Goal: Task Accomplishment & Management: Use online tool/utility

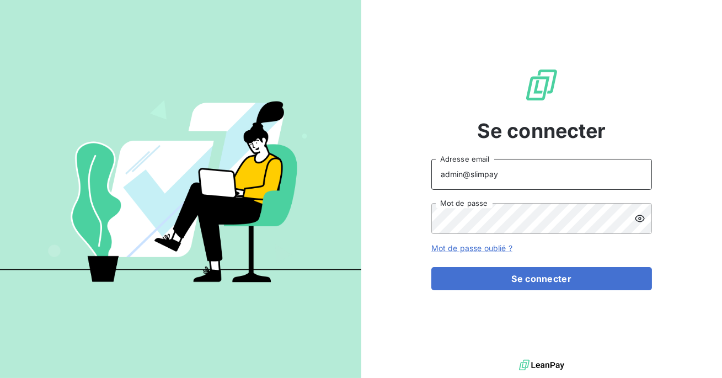
click at [506, 175] on input "admin@slimpay" at bounding box center [541, 174] width 221 height 31
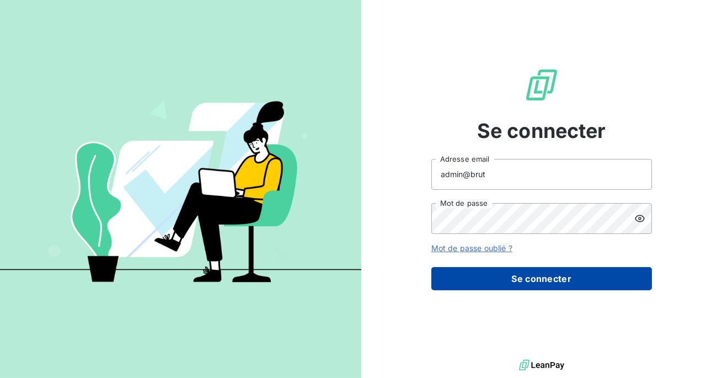
type input "admin@brut"
click at [514, 285] on button "Se connecter" at bounding box center [541, 278] width 221 height 23
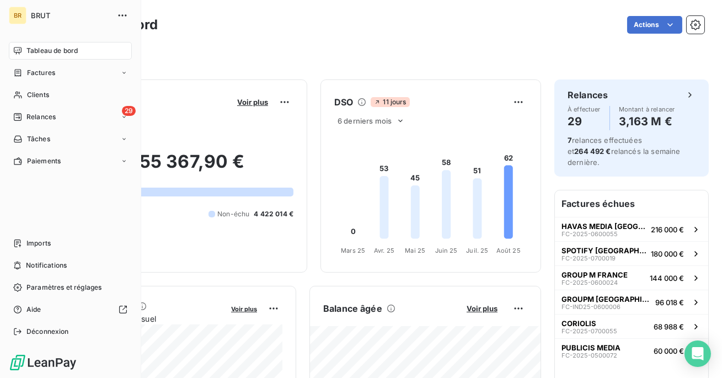
click at [56, 254] on nav "Imports Notifications Paramètres et réglages Aide Déconnexion" at bounding box center [70, 287] width 123 height 106
click at [57, 239] on div "Imports" at bounding box center [70, 243] width 123 height 18
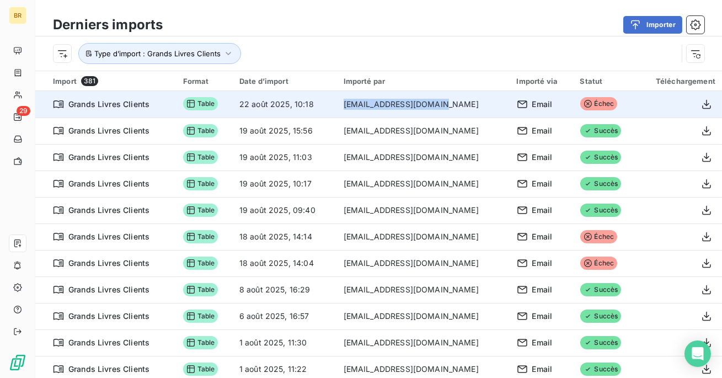
drag, startPoint x: 444, startPoint y: 100, endPoint x: 351, endPoint y: 104, distance: 93.3
click at [351, 104] on td "dbeucher@iliad-free.fr" at bounding box center [423, 104] width 173 height 26
copy td "dbeucher@iliad-free.fr"
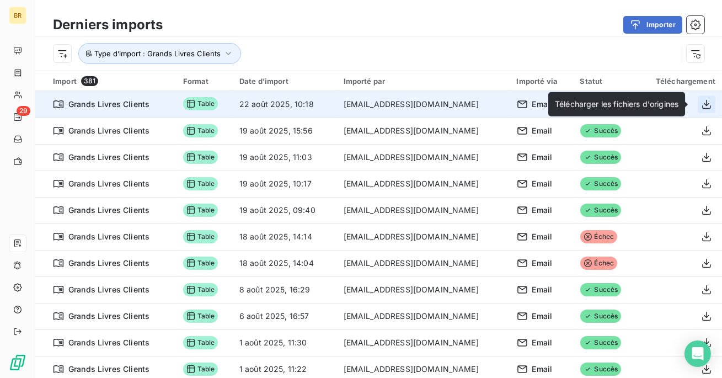
click at [702, 104] on icon "button" at bounding box center [706, 104] width 11 height 11
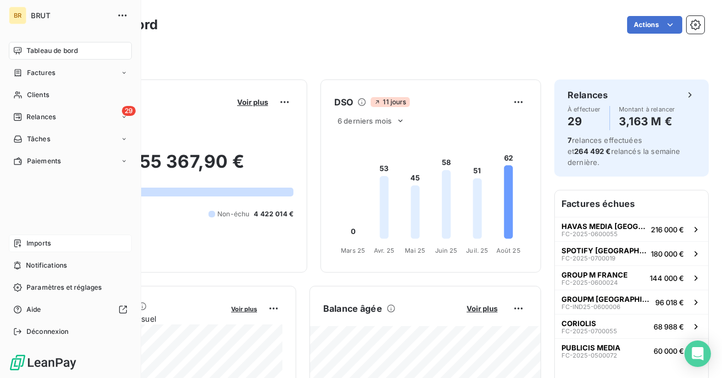
click at [26, 236] on div "Imports" at bounding box center [70, 243] width 123 height 18
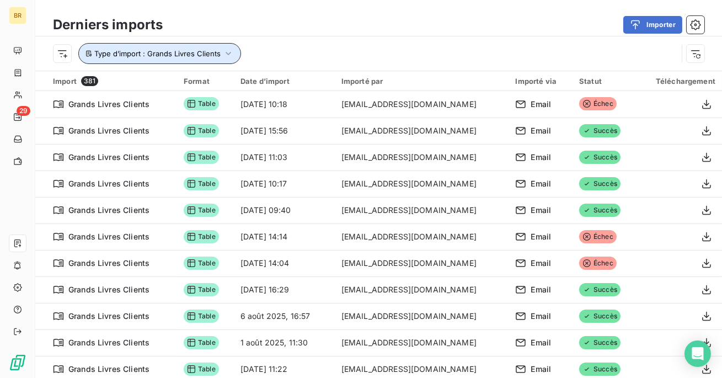
click at [207, 49] on button "Type d’import : Grands Livres Clients" at bounding box center [159, 53] width 163 height 21
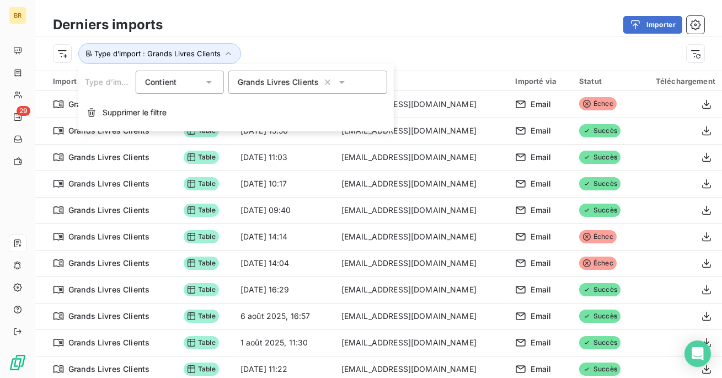
click at [195, 74] on div "Contient is" at bounding box center [174, 81] width 58 height 15
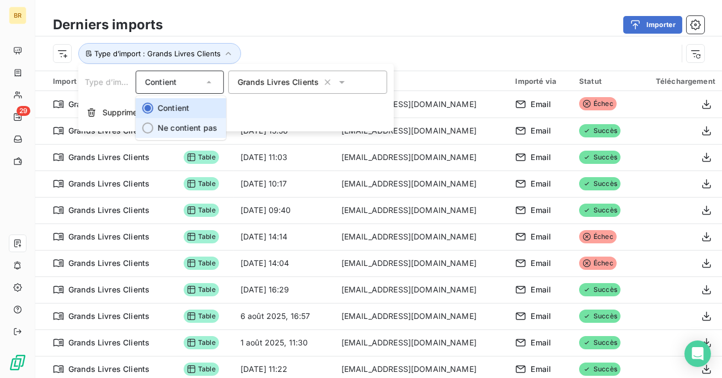
click at [181, 124] on span "Ne contient pas" at bounding box center [188, 127] width 60 height 9
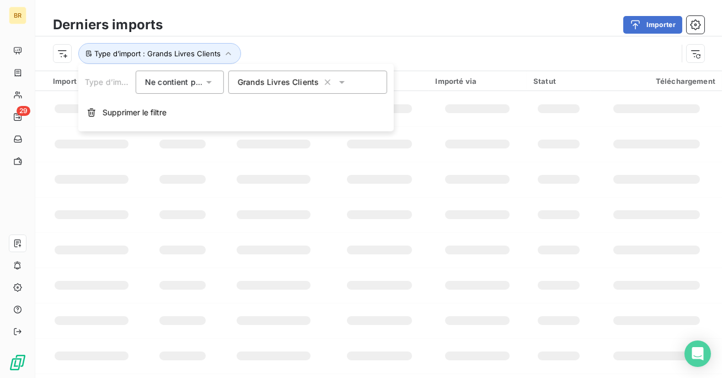
click at [287, 51] on div "Type d’import : Grands Livres Clients" at bounding box center [365, 53] width 624 height 21
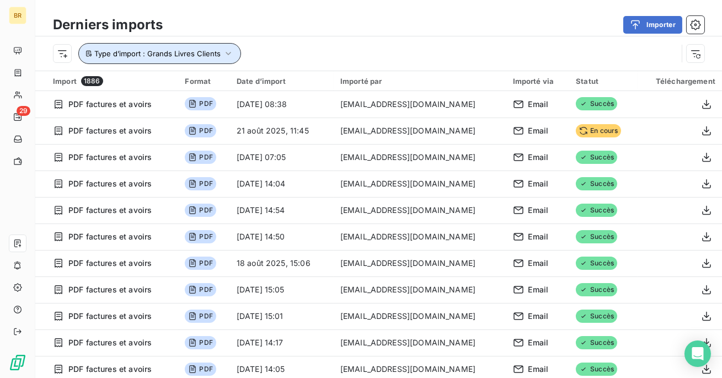
click at [219, 45] on button "Type d’import : Grands Livres Clients" at bounding box center [159, 53] width 163 height 21
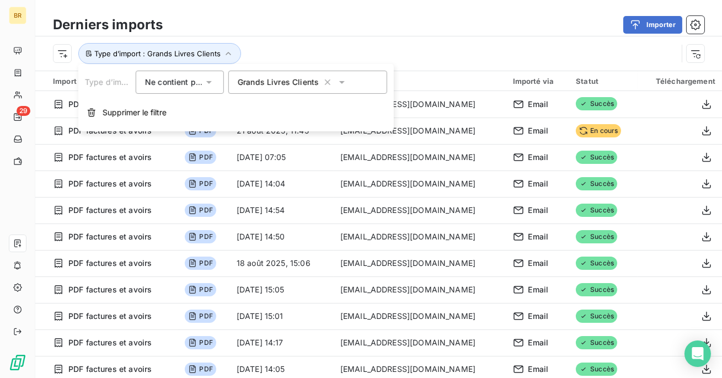
click at [346, 85] on div "Grands Livres Clients" at bounding box center [307, 82] width 159 height 23
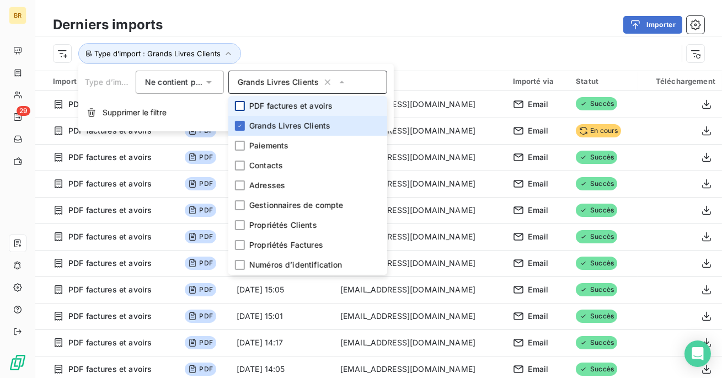
click at [240, 106] on div at bounding box center [240, 106] width 10 height 10
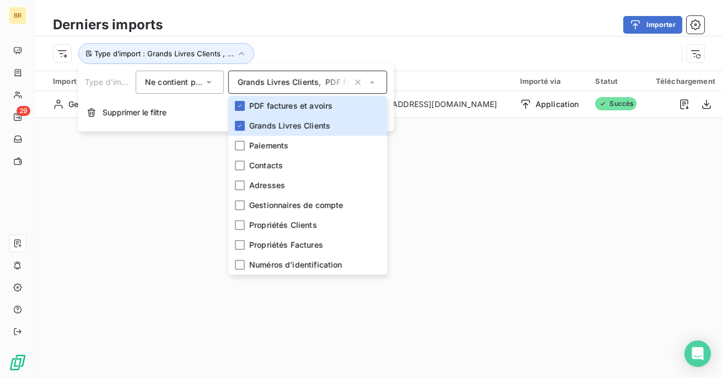
click at [298, 24] on div "Importer" at bounding box center [440, 25] width 528 height 18
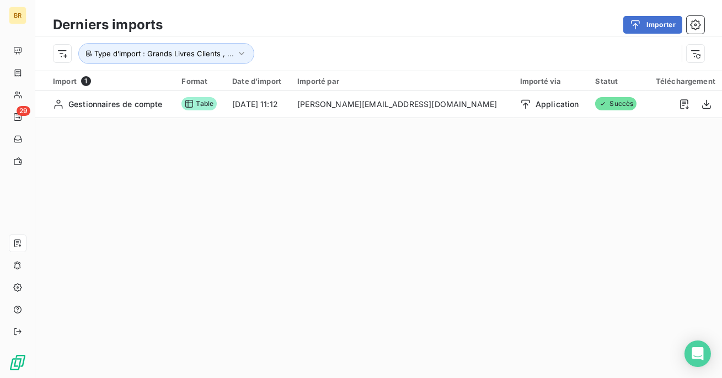
click at [248, 65] on div "Type d’import : Grands Livres Clients , ..." at bounding box center [378, 53] width 687 height 34
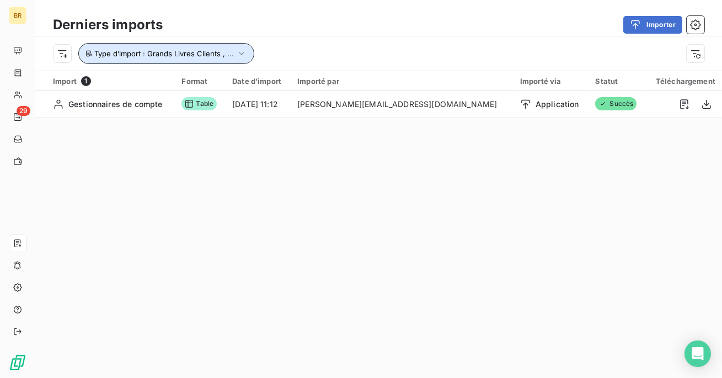
click at [243, 51] on icon "button" at bounding box center [241, 53] width 11 height 11
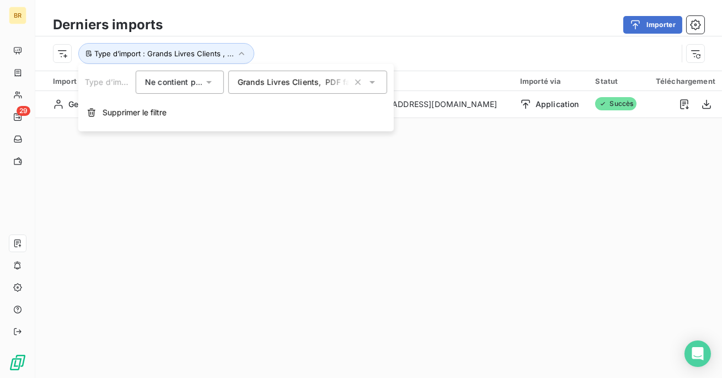
click at [394, 39] on div "Type d’import : Grands Livres Clients , ..." at bounding box center [378, 53] width 687 height 34
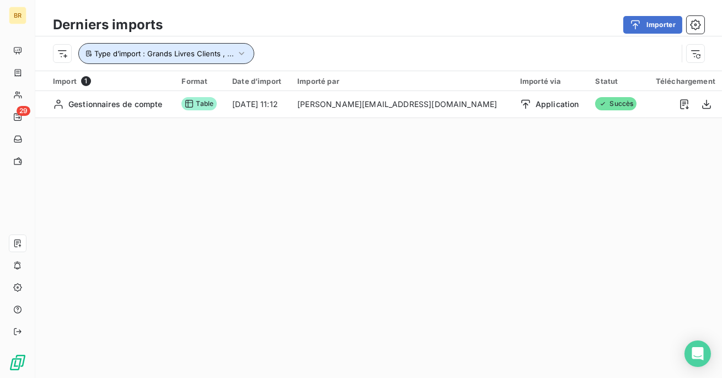
click at [222, 57] on span "Type d’import : Grands Livres Clients , ..." at bounding box center [164, 53] width 140 height 9
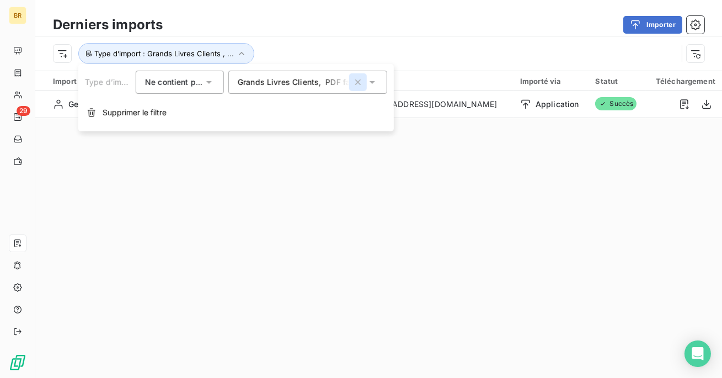
click at [357, 81] on icon "button" at bounding box center [357, 82] width 11 height 11
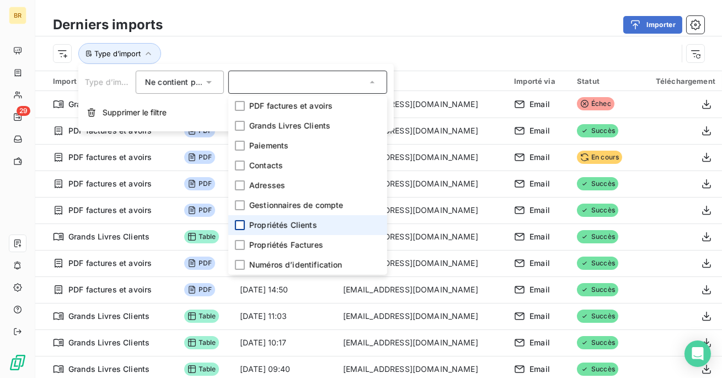
click at [240, 223] on div at bounding box center [240, 225] width 10 height 10
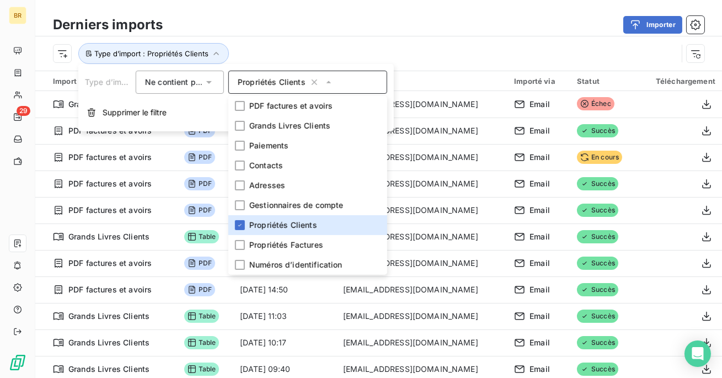
click at [317, 35] on div "Derniers imports Importer" at bounding box center [378, 24] width 687 height 23
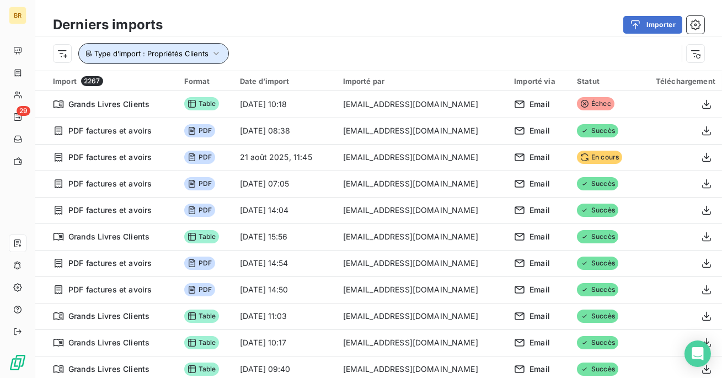
click at [215, 50] on icon "button" at bounding box center [216, 53] width 11 height 11
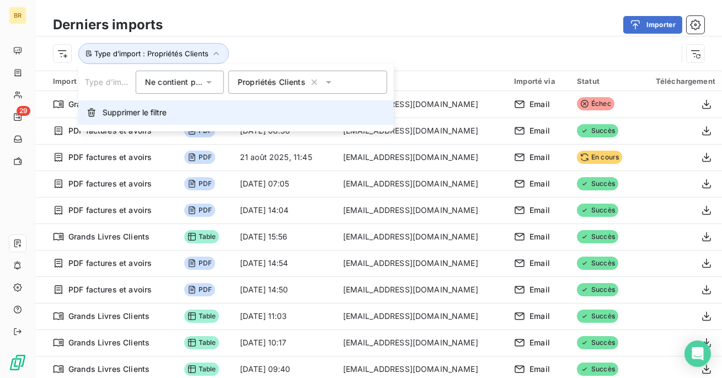
click at [143, 113] on span "Supprimer le filtre" at bounding box center [135, 112] width 64 height 11
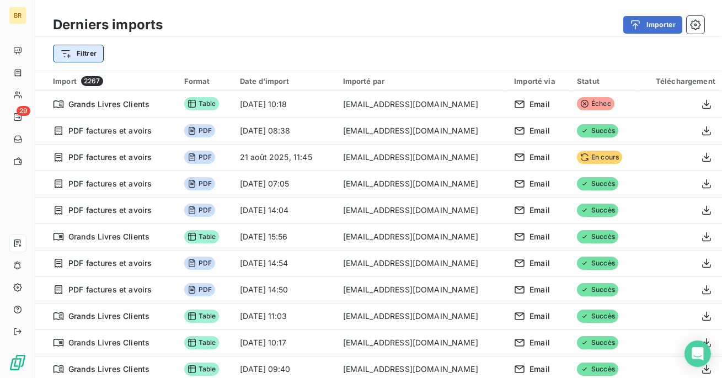
click at [91, 57] on html "BR 29 Derniers imports Importer Filtrer Import 2267 Format Date d’import Import…" at bounding box center [361, 189] width 722 height 378
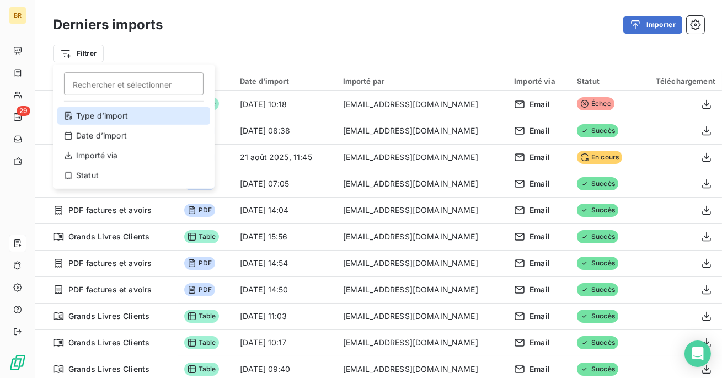
click at [125, 119] on div "Type d’import" at bounding box center [133, 116] width 153 height 18
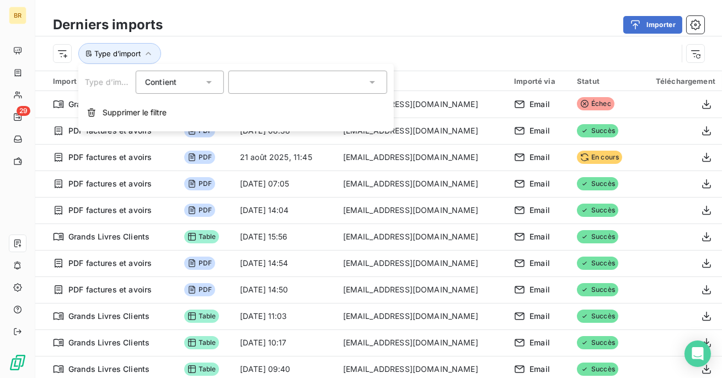
click at [270, 83] on div at bounding box center [307, 82] width 159 height 23
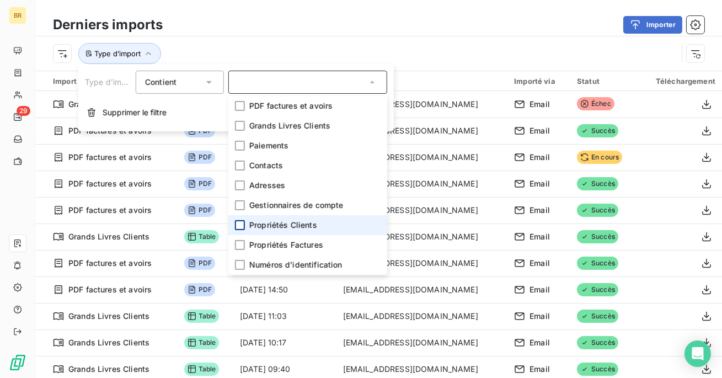
click at [244, 224] on div at bounding box center [240, 225] width 10 height 10
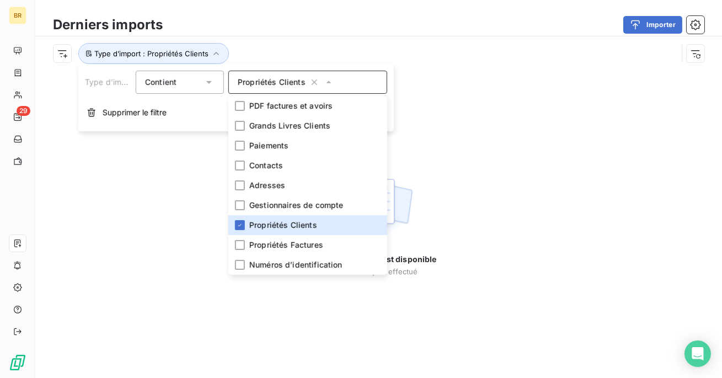
click at [322, 28] on div "Importer" at bounding box center [440, 25] width 528 height 18
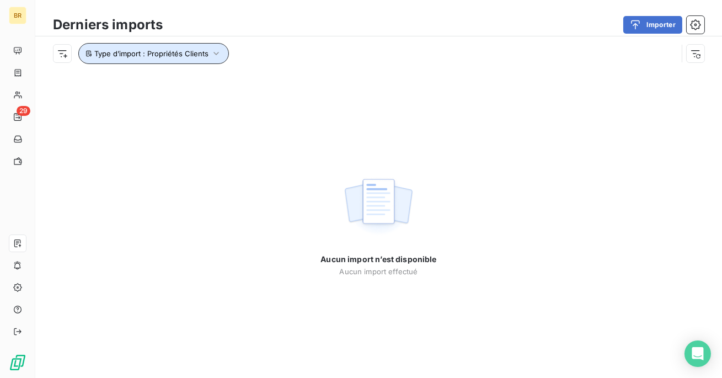
click at [208, 45] on button "Type d’import : Propriétés Clients" at bounding box center [153, 53] width 151 height 21
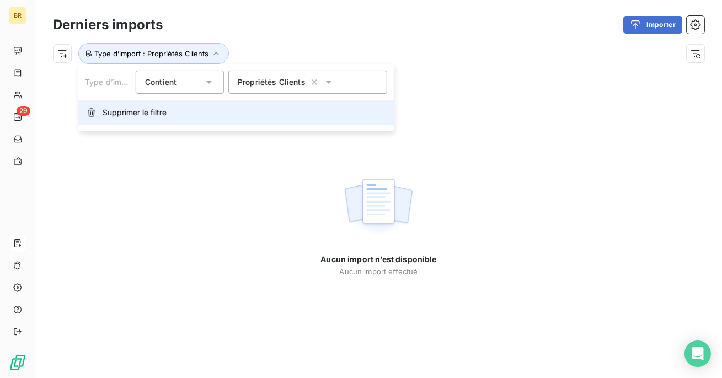
click at [170, 116] on button "Supprimer le filtre" at bounding box center [235, 112] width 315 height 24
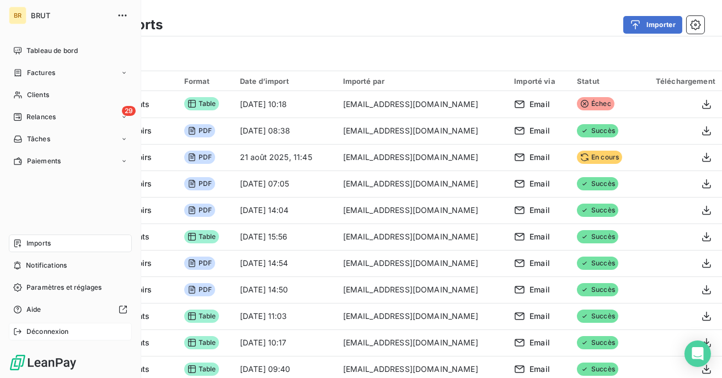
click at [63, 333] on span "Déconnexion" at bounding box center [47, 331] width 42 height 10
